Goal: Transaction & Acquisition: Download file/media

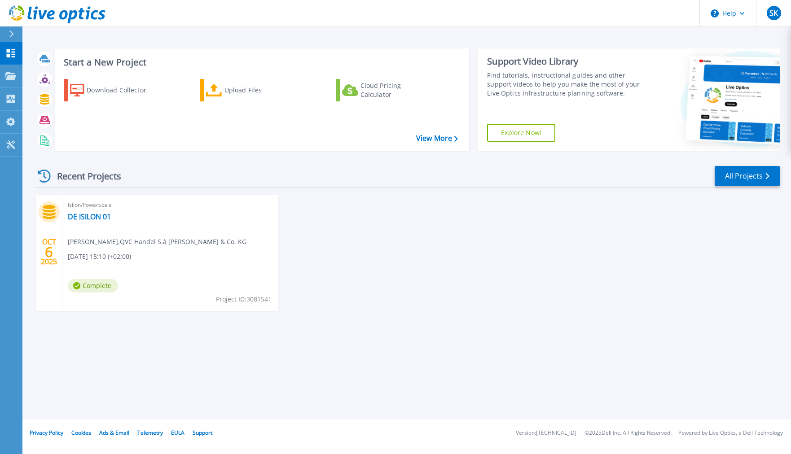
click at [86, 280] on span "Complete" at bounding box center [93, 285] width 50 height 13
click at [90, 284] on span "Complete" at bounding box center [93, 285] width 50 height 13
click at [371, 206] on div "OCT 6 2025 Isilon/PowerScale DE ISILON 01 Stefan Knoblauch , QVC Handel S.à r.l…" at bounding box center [403, 262] width 752 height 134
click at [36, 11] on icon at bounding box center [35, 13] width 4 height 13
drag, startPoint x: 492, startPoint y: 280, endPoint x: 465, endPoint y: 267, distance: 29.7
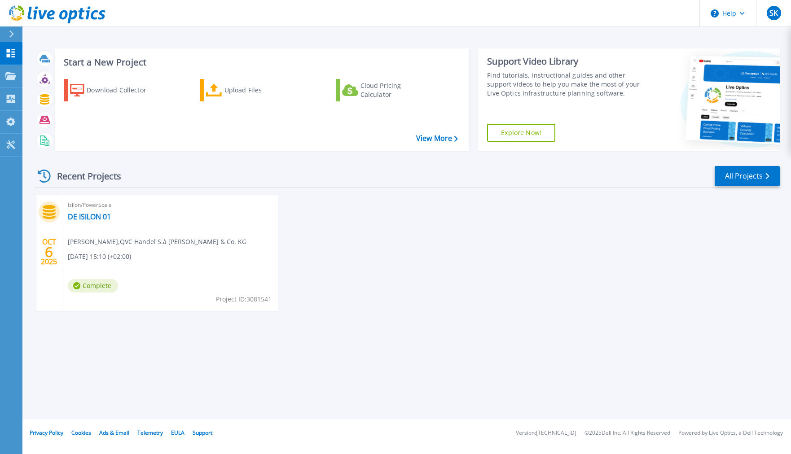
click at [465, 267] on div "OCT 6 2025 Isilon/PowerScale DE ISILON 01 Stefan Knoblauch , QVC Handel S.à r.l…" at bounding box center [403, 262] width 752 height 134
drag, startPoint x: 442, startPoint y: 250, endPoint x: 87, endPoint y: 279, distance: 356.1
click at [87, 279] on div "Isilon/PowerScale DE ISILON 01 Stefan Knoblauch , QVC Handel S.à r.l. & Co. KG …" at bounding box center [170, 253] width 216 height 116
click at [95, 217] on link "DE ISILON 01" at bounding box center [89, 216] width 43 height 9
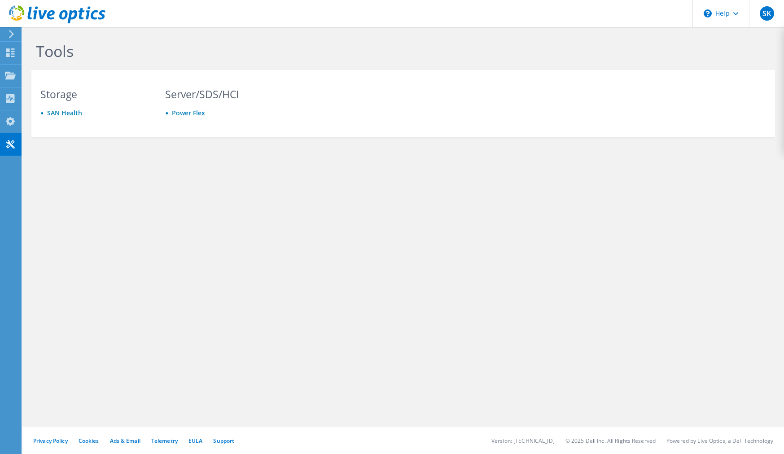
drag, startPoint x: 184, startPoint y: 182, endPoint x: 143, endPoint y: 172, distance: 42.8
click at [143, 172] on div "Tools Storage SAN Health Server/SDS/HCI Power Flex" at bounding box center [403, 109] width 762 height 164
drag, startPoint x: 143, startPoint y: 172, endPoint x: 103, endPoint y: 150, distance: 45.4
drag, startPoint x: 103, startPoint y: 150, endPoint x: 92, endPoint y: 145, distance: 11.8
click at [92, 145] on div "Tools Storage SAN Health Server/SDS/HCI Power Flex" at bounding box center [403, 109] width 762 height 164
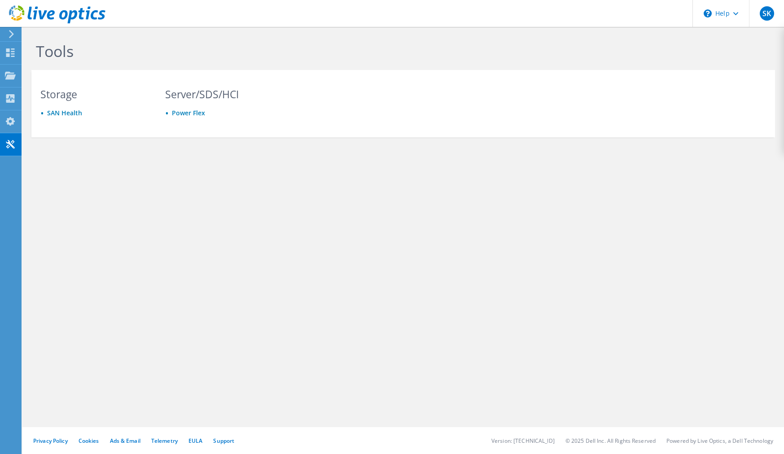
drag, startPoint x: 91, startPoint y: 145, endPoint x: 10, endPoint y: 122, distance: 84.1
click at [10, 122] on icon at bounding box center [10, 121] width 11 height 9
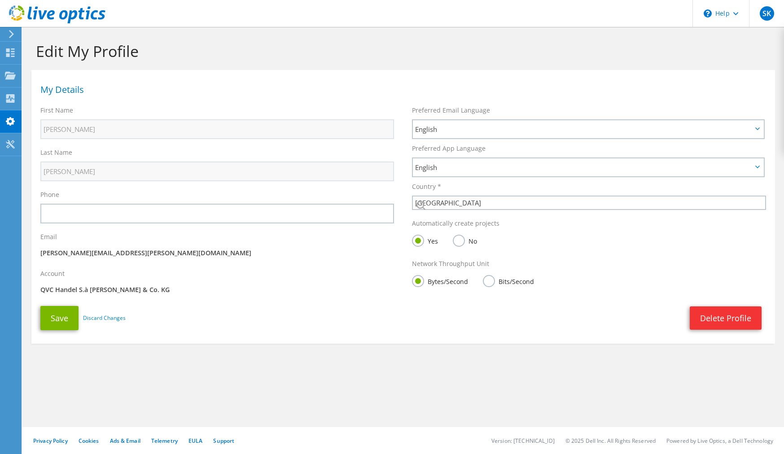
select select "56"
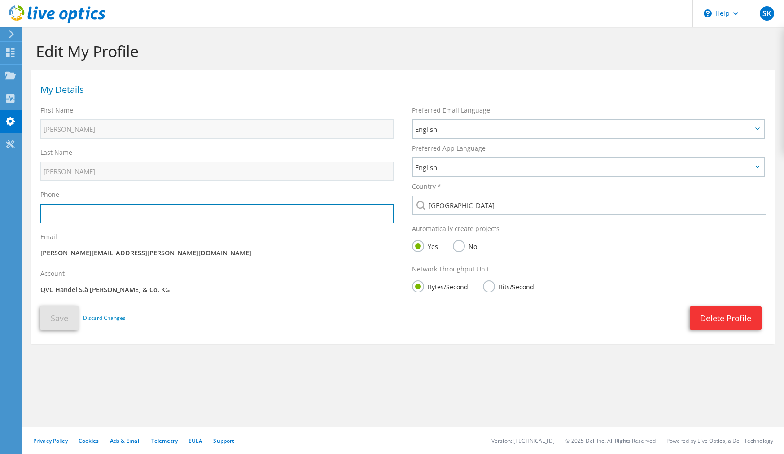
click at [122, 214] on input "text" at bounding box center [217, 214] width 354 height 20
type input "+491633580524"
drag, startPoint x: 122, startPoint y: 214, endPoint x: -71, endPoint y: 188, distance: 195.3
click at [0, 188] on html "SK End User Stefan Knoblauch stefan.knoblauch@qvc.com QVC Handel S.à r.l. & Co.…" at bounding box center [392, 227] width 784 height 454
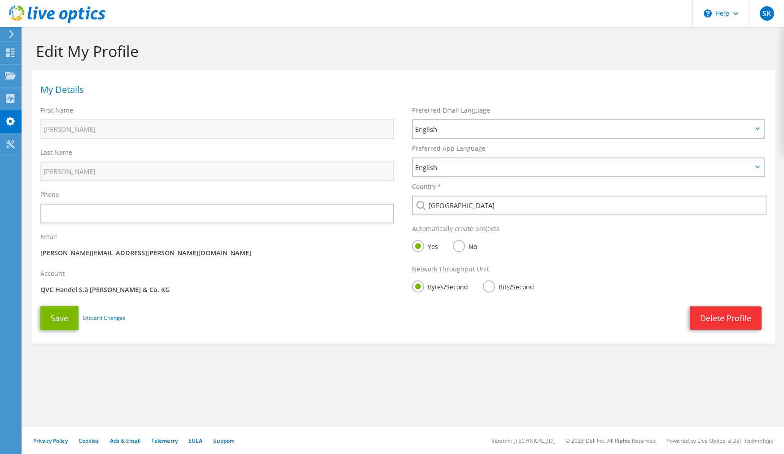
click at [336, 369] on section "Edit My Profile My Details First Name Stefan Last Name Knoblauch Phone Email" at bounding box center [403, 212] width 762 height 371
drag, startPoint x: 472, startPoint y: 368, endPoint x: 461, endPoint y: 365, distance: 11.1
click at [446, 367] on section "Edit My Profile My Details First Name Stefan Last Name Knoblauch Phone Email" at bounding box center [403, 212] width 762 height 371
drag, startPoint x: 503, startPoint y: 332, endPoint x: 447, endPoint y: 341, distance: 55.9
click at [453, 339] on section "My Details First Name Stefan Last Name Knoblauch Phone Email Account" at bounding box center [403, 207] width 744 height 274
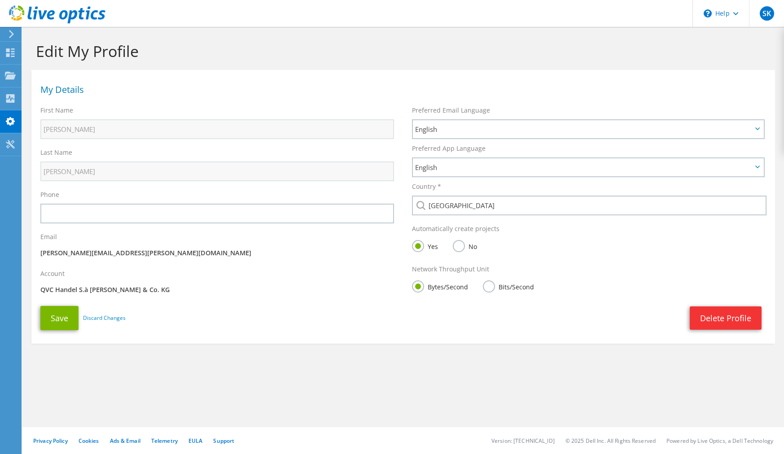
drag, startPoint x: 390, startPoint y: 362, endPoint x: 365, endPoint y: 360, distance: 25.2
click at [365, 360] on section "Edit My Profile My Details First Name Stefan Last Name Knoblauch Phone Email" at bounding box center [403, 212] width 762 height 371
click at [12, 94] on icon at bounding box center [10, 98] width 11 height 9
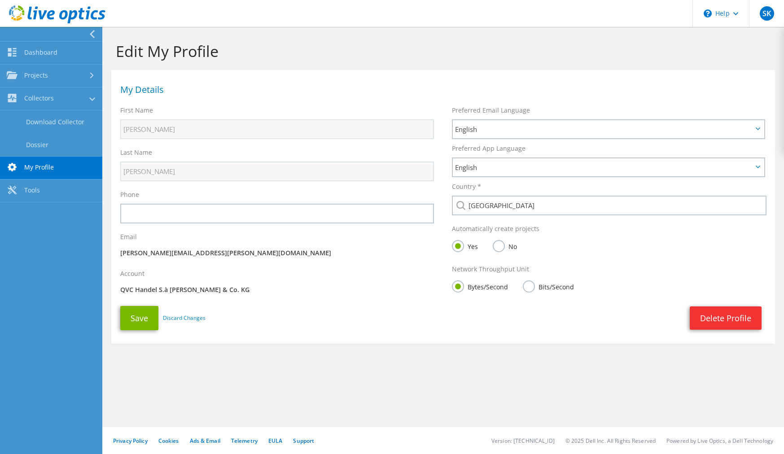
click at [77, 122] on link "Download Collector" at bounding box center [51, 121] width 102 height 23
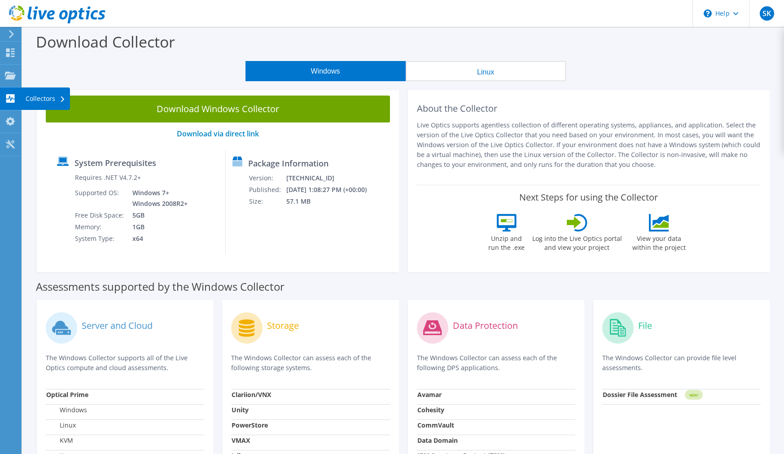
click at [13, 97] on use at bounding box center [10, 98] width 9 height 9
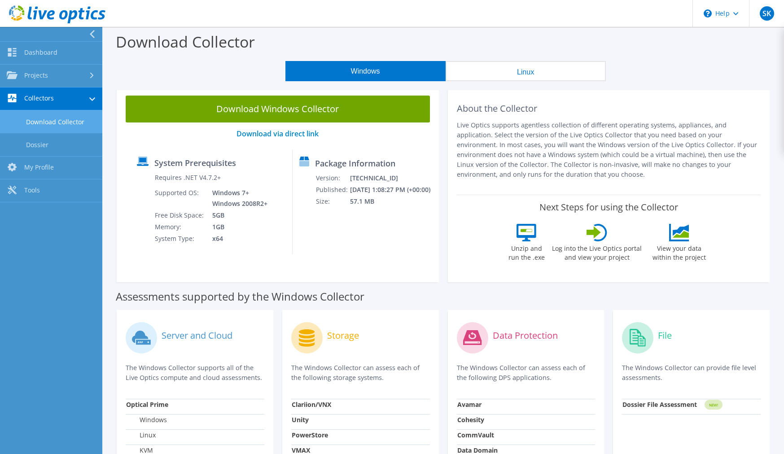
click at [37, 141] on link "Dossier" at bounding box center [51, 144] width 102 height 23
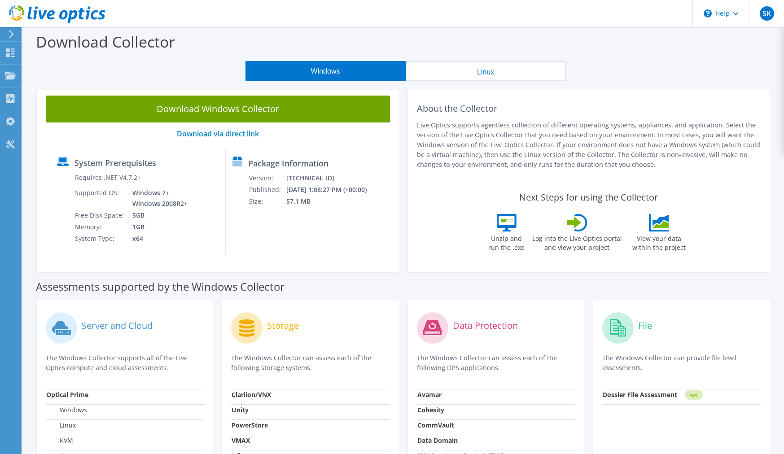
drag, startPoint x: 199, startPoint y: 58, endPoint x: 205, endPoint y: 46, distance: 13.0
click at [203, 46] on div "Download Collector" at bounding box center [403, 44] width 753 height 34
click at [316, 238] on div "Package Information Version: [TECHNICAL_ID] Published: [DATE] 1:08:27 PM (+00:0…" at bounding box center [298, 202] width 144 height 105
drag, startPoint x: 341, startPoint y: 248, endPoint x: 314, endPoint y: 253, distance: 27.4
drag, startPoint x: 314, startPoint y: 253, endPoint x: 397, endPoint y: 181, distance: 110.1
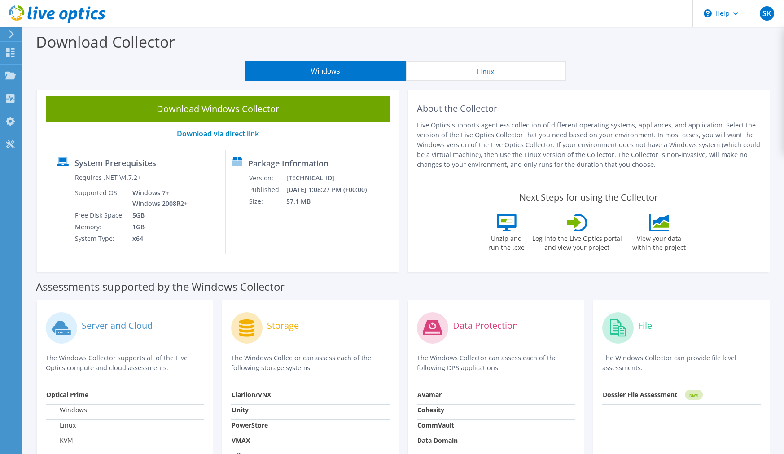
click at [315, 246] on div "Package Information Version: [TECHNICAL_ID] Published: [DATE] 1:08:27 PM (+00:0…" at bounding box center [298, 202] width 144 height 105
drag, startPoint x: 561, startPoint y: 120, endPoint x: 520, endPoint y: 122, distance: 41.3
click at [524, 120] on div "About the Collector Live Optics supports agentless collection of different oper…" at bounding box center [589, 136] width 344 height 80
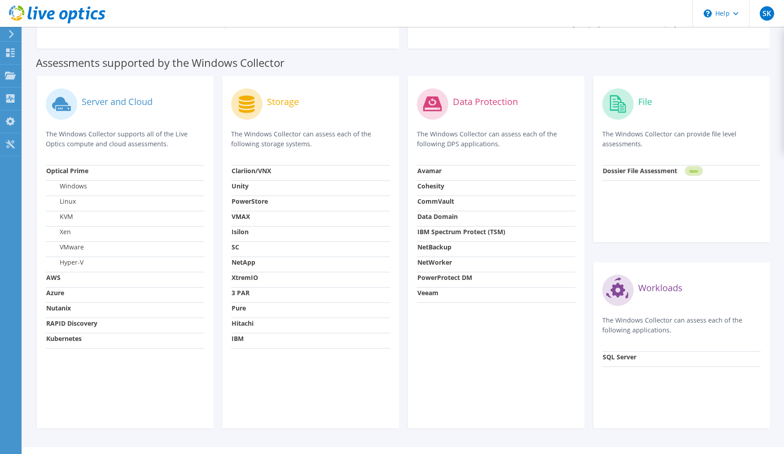
scroll to position [224, 0]
drag, startPoint x: 350, startPoint y: 369, endPoint x: 310, endPoint y: 348, distance: 44.8
click at [327, 381] on div "Storage The Windows Collector can assess each of the following storage systems.…" at bounding box center [310, 252] width 176 height 352
click at [240, 316] on td "Pure" at bounding box center [310, 309] width 158 height 15
drag, startPoint x: 241, startPoint y: 324, endPoint x: 260, endPoint y: 306, distance: 26.7
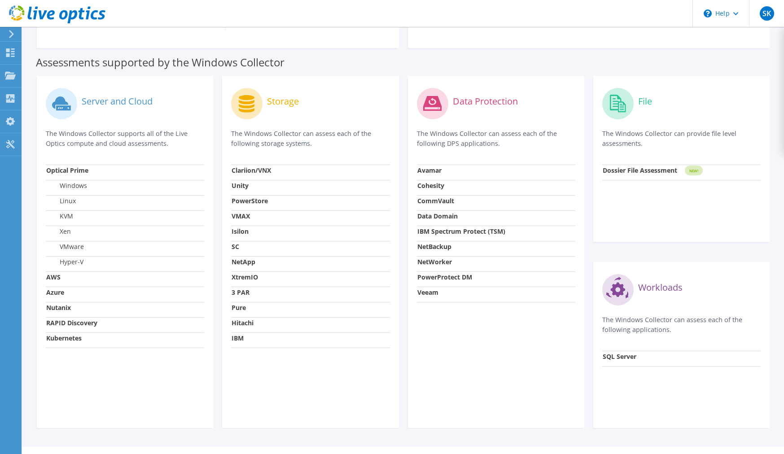
click at [243, 323] on strong "Hitachi" at bounding box center [243, 323] width 22 height 9
drag, startPoint x: 341, startPoint y: 251, endPoint x: 280, endPoint y: 198, distance: 81.1
drag, startPoint x: 280, startPoint y: 198, endPoint x: 266, endPoint y: 179, distance: 24.4
click at [266, 179] on td "Clariion/VNX" at bounding box center [310, 172] width 158 height 15
drag, startPoint x: 345, startPoint y: 257, endPoint x: 300, endPoint y: 259, distance: 44.5
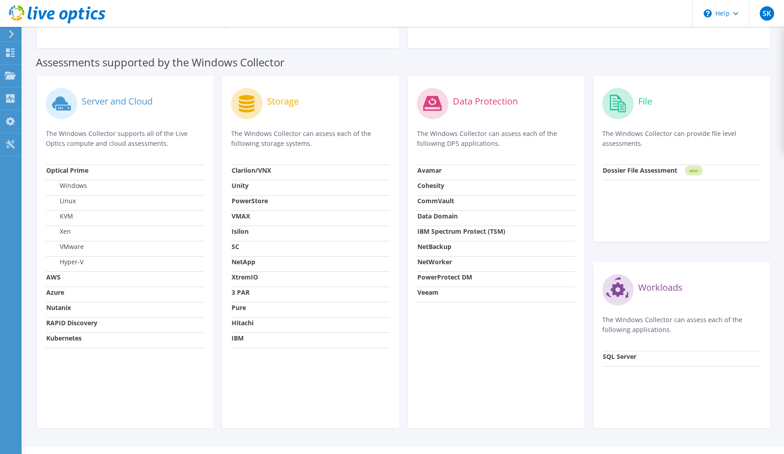
click at [300, 259] on td "NetApp" at bounding box center [310, 263] width 158 height 15
drag, startPoint x: 445, startPoint y: 351, endPoint x: 433, endPoint y: 350, distance: 12.1
click at [433, 350] on div "Data Protection The Windows Collector can assess each of the following DPS appl…" at bounding box center [496, 252] width 176 height 352
drag, startPoint x: 433, startPoint y: 350, endPoint x: 370, endPoint y: 347, distance: 62.9
click at [371, 347] on td "IBM" at bounding box center [310, 340] width 158 height 15
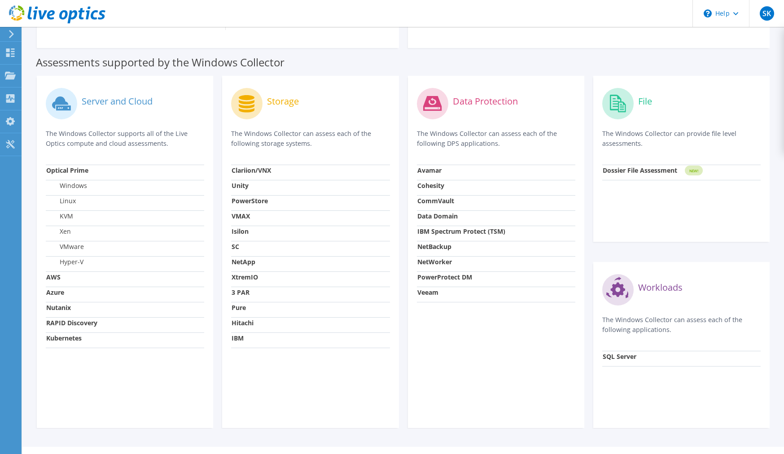
drag, startPoint x: 177, startPoint y: 374, endPoint x: 155, endPoint y: 371, distance: 22.2
click at [150, 371] on div "Server and Cloud The Windows Collector supports all of the Live Optics compute …" at bounding box center [125, 252] width 176 height 352
drag, startPoint x: 194, startPoint y: 371, endPoint x: 178, endPoint y: 368, distance: 16.4
click at [178, 368] on div "Server and Cloud The Windows Collector supports all of the Live Optics compute …" at bounding box center [125, 252] width 176 height 352
drag, startPoint x: 179, startPoint y: 368, endPoint x: 163, endPoint y: 346, distance: 28.0
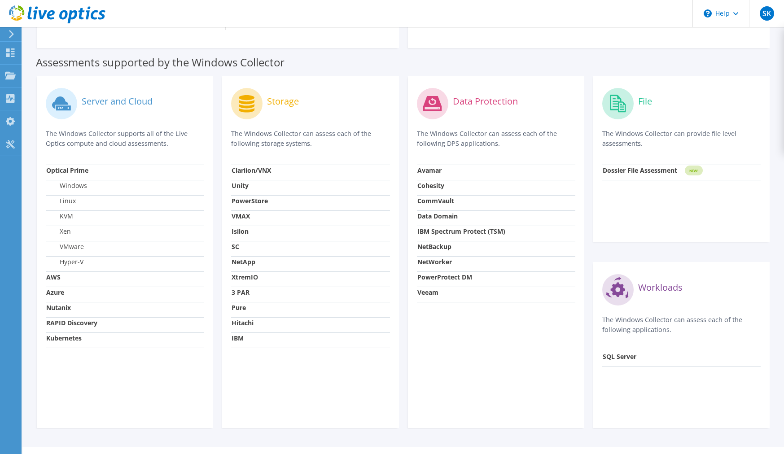
click at [175, 368] on div "Server and Cloud The Windows Collector supports all of the Live Optics compute …" at bounding box center [125, 252] width 176 height 352
drag, startPoint x: 97, startPoint y: 174, endPoint x: 85, endPoint y: 168, distance: 13.9
click at [85, 168] on strong "Optical Prime" at bounding box center [67, 170] width 42 height 9
drag, startPoint x: 282, startPoint y: 385, endPoint x: 247, endPoint y: 377, distance: 35.7
click at [247, 377] on div "Storage The Windows Collector can assess each of the following storage systems.…" at bounding box center [310, 252] width 176 height 352
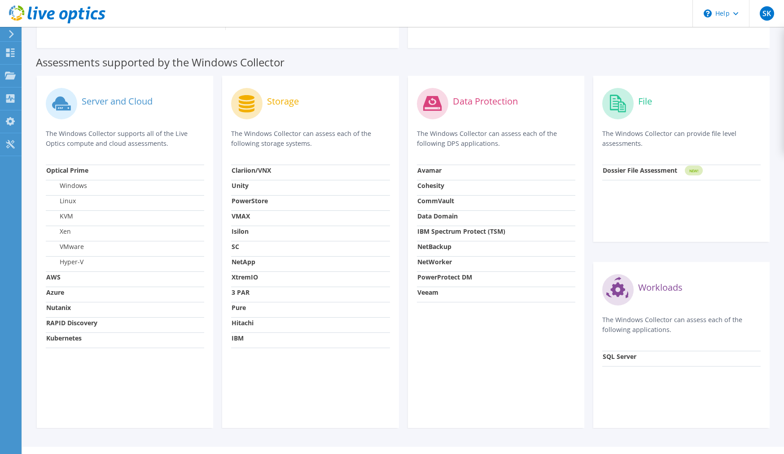
click at [322, 368] on div "Storage The Windows Collector can assess each of the following storage systems.…" at bounding box center [310, 252] width 176 height 352
drag, startPoint x: 323, startPoint y: 368, endPoint x: 319, endPoint y: 343, distance: 24.6
click at [322, 368] on div "Storage The Windows Collector can assess each of the following storage systems.…" at bounding box center [310, 252] width 176 height 352
click at [249, 202] on strong "PowerStore" at bounding box center [250, 201] width 36 height 9
drag, startPoint x: 296, startPoint y: 354, endPoint x: 280, endPoint y: 355, distance: 16.2
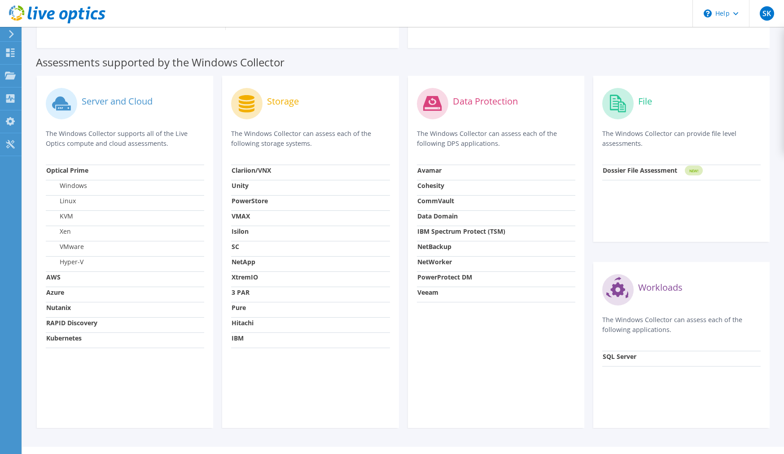
click at [280, 355] on div "Storage The Windows Collector can assess each of the following storage systems.…" at bounding box center [310, 252] width 176 height 352
drag, startPoint x: 319, startPoint y: 361, endPoint x: 328, endPoint y: 361, distance: 8.5
click at [311, 361] on div "Storage The Windows Collector can assess each of the following storage systems.…" at bounding box center [310, 252] width 176 height 352
drag, startPoint x: 458, startPoint y: 364, endPoint x: 453, endPoint y: 366, distance: 5.3
click at [453, 366] on div "Data Protection The Windows Collector can assess each of the following DPS appl…" at bounding box center [496, 252] width 176 height 352
